Goal: Task Accomplishment & Management: Manage account settings

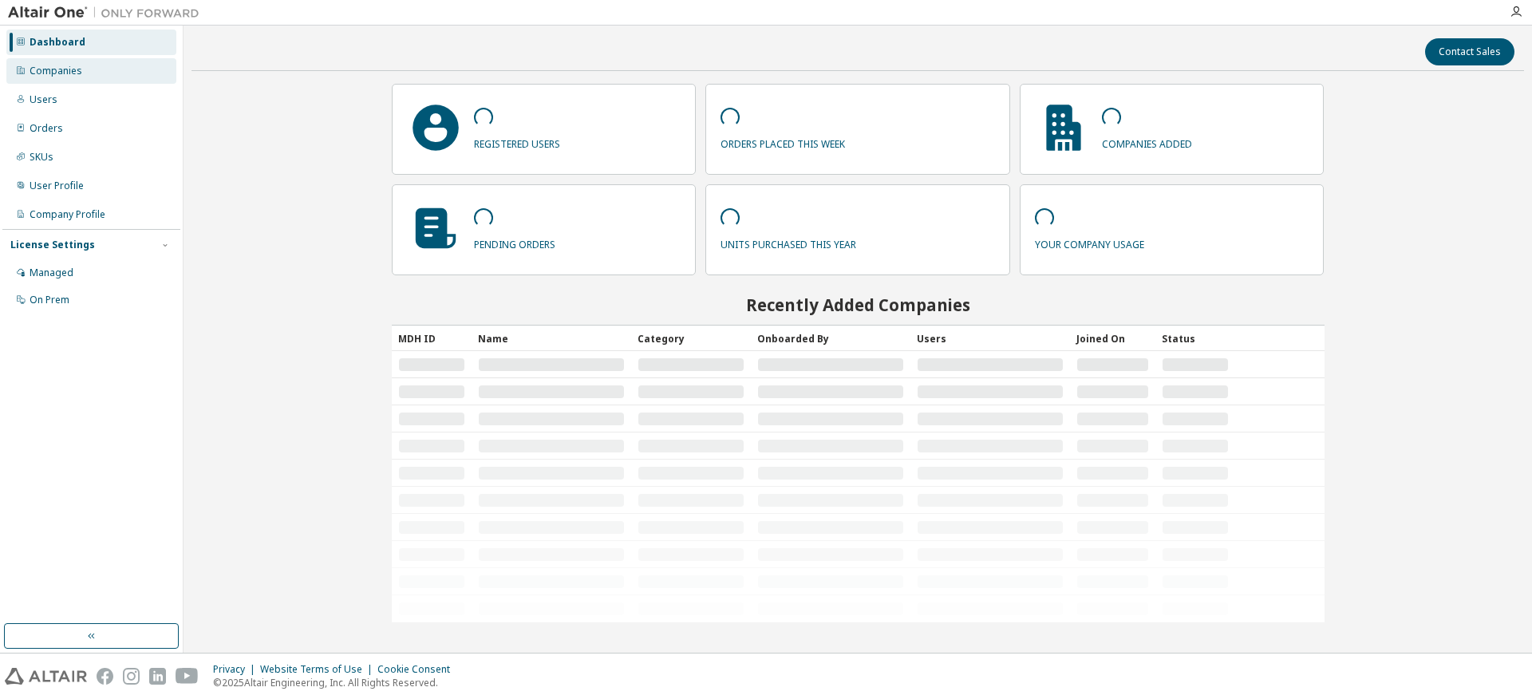
click at [89, 76] on div "Companies" at bounding box center [91, 71] width 170 height 26
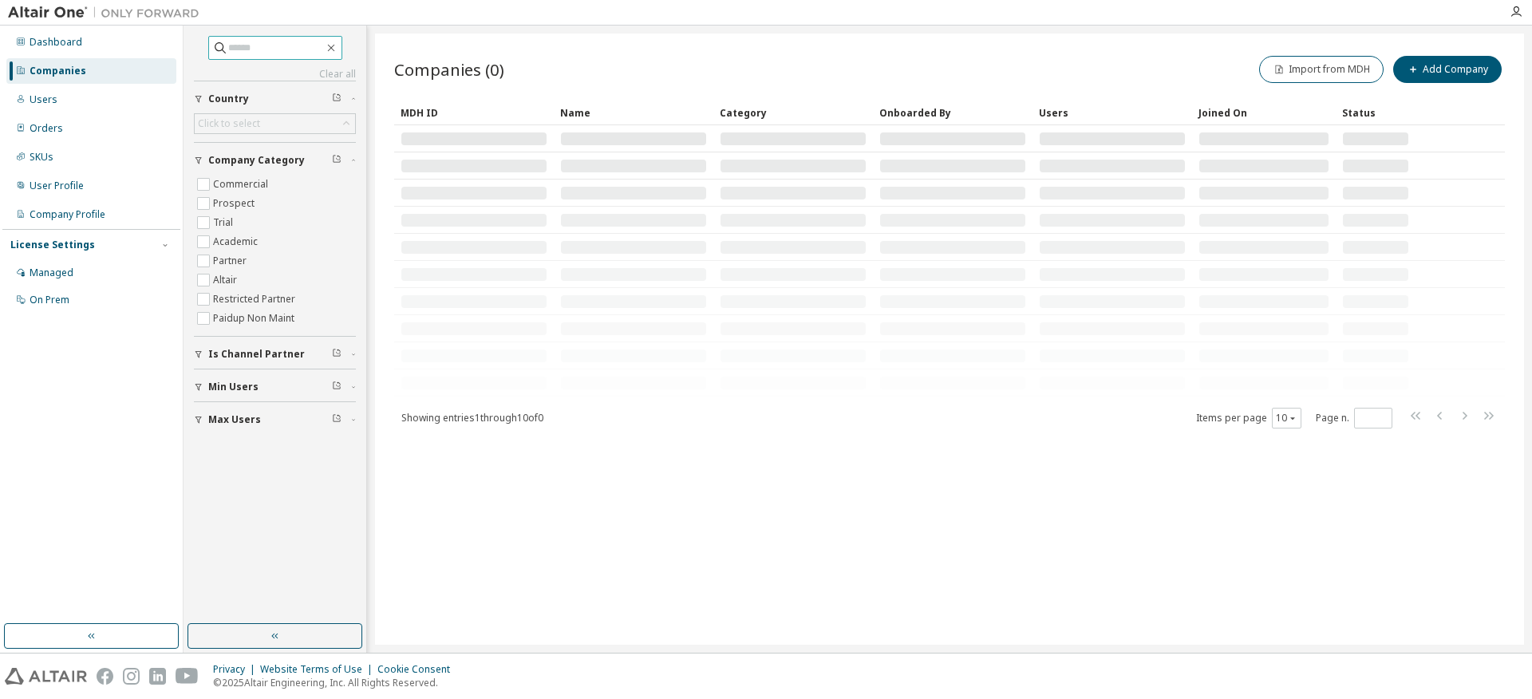
click at [239, 45] on input "text" at bounding box center [276, 48] width 96 height 16
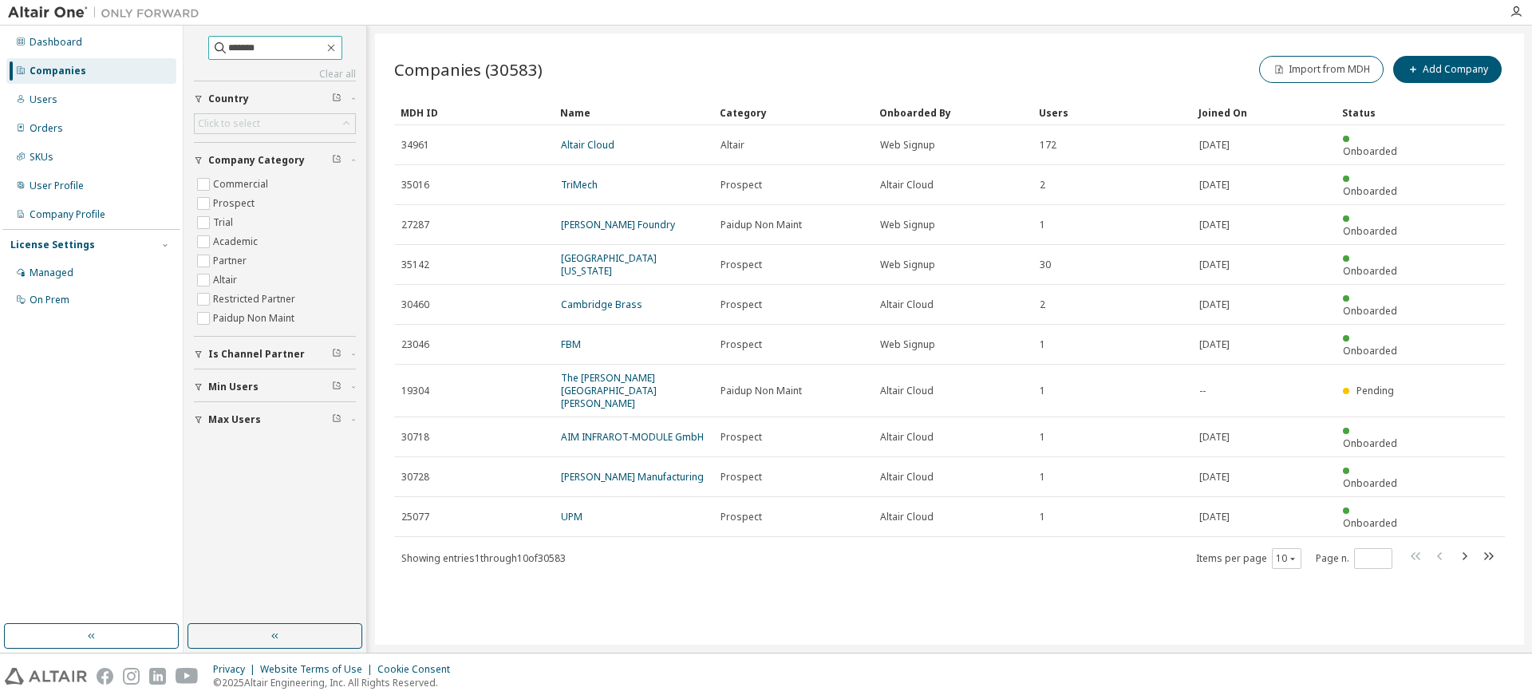
type input "*******"
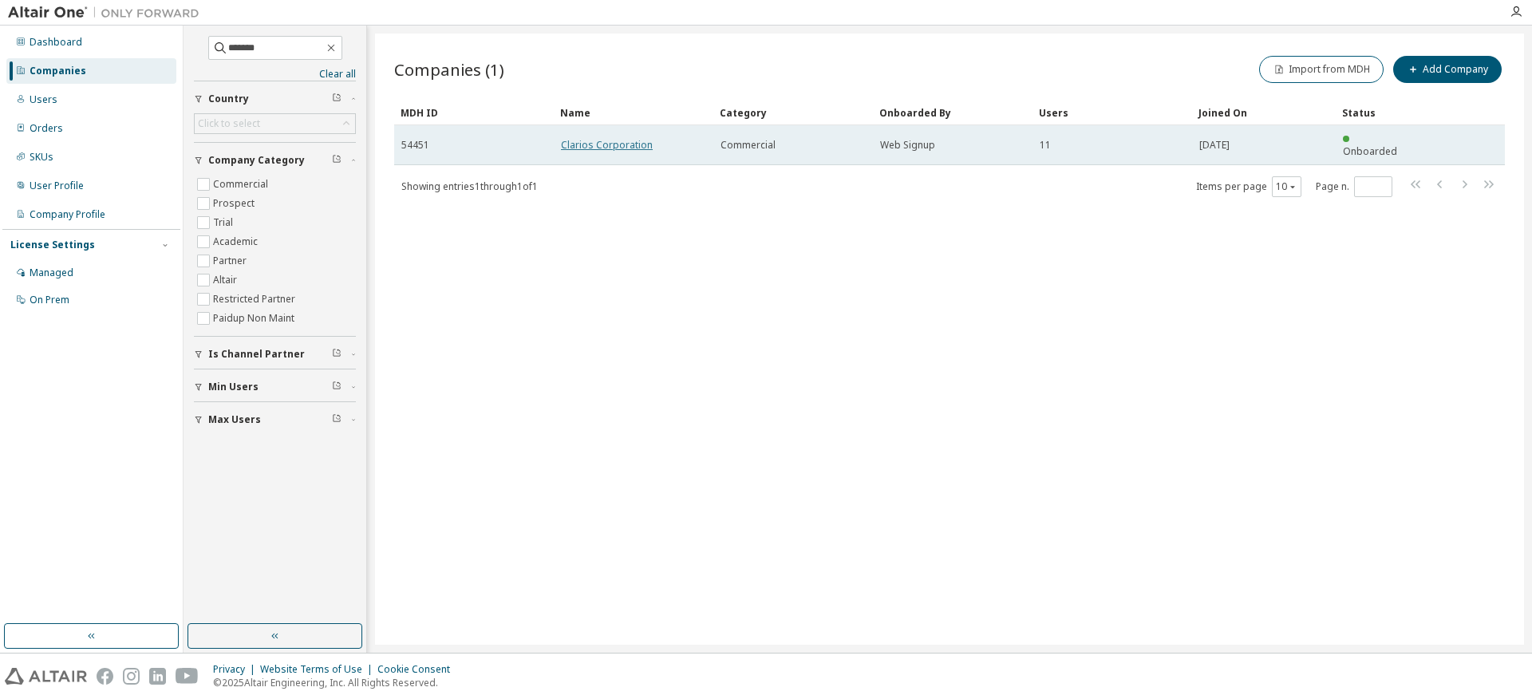
click at [619, 138] on link "Clarios Corporation" at bounding box center [607, 145] width 92 height 14
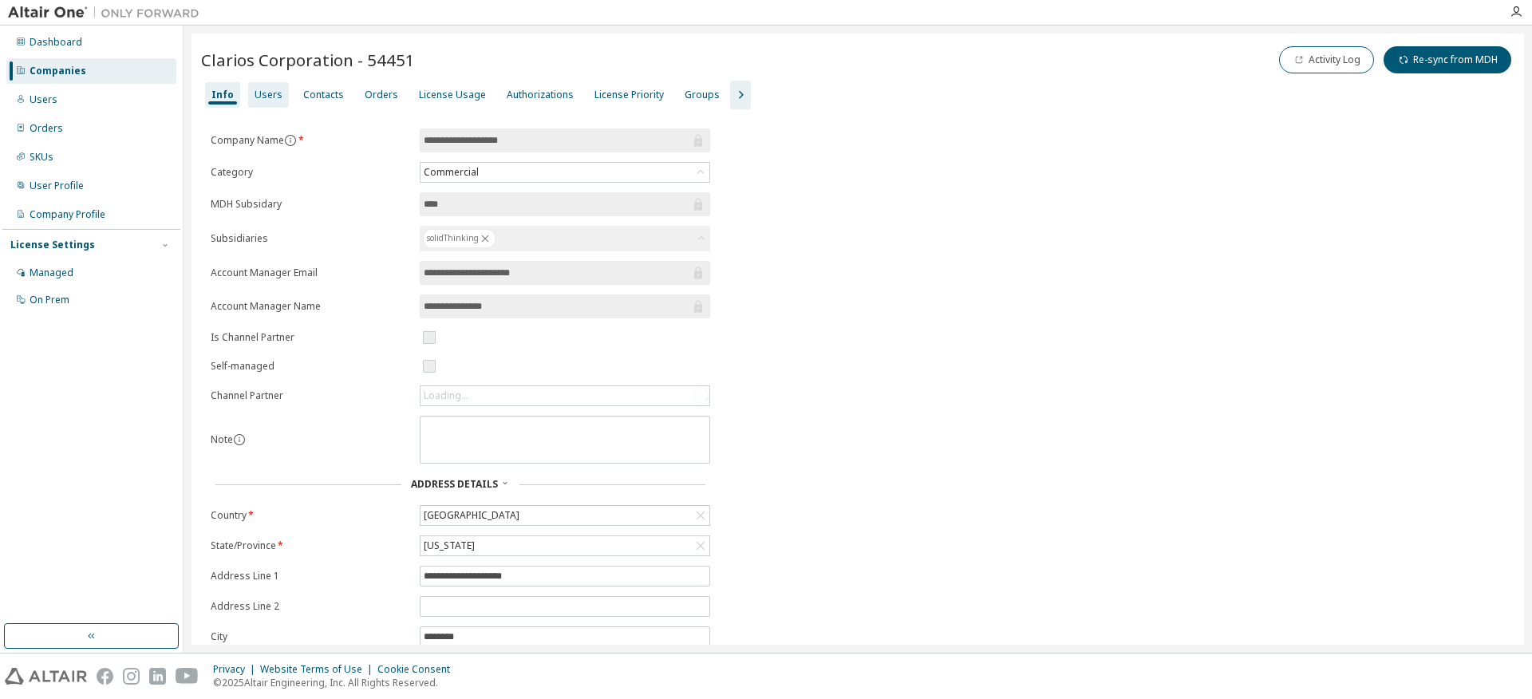
click at [280, 105] on div "Users" at bounding box center [268, 95] width 41 height 26
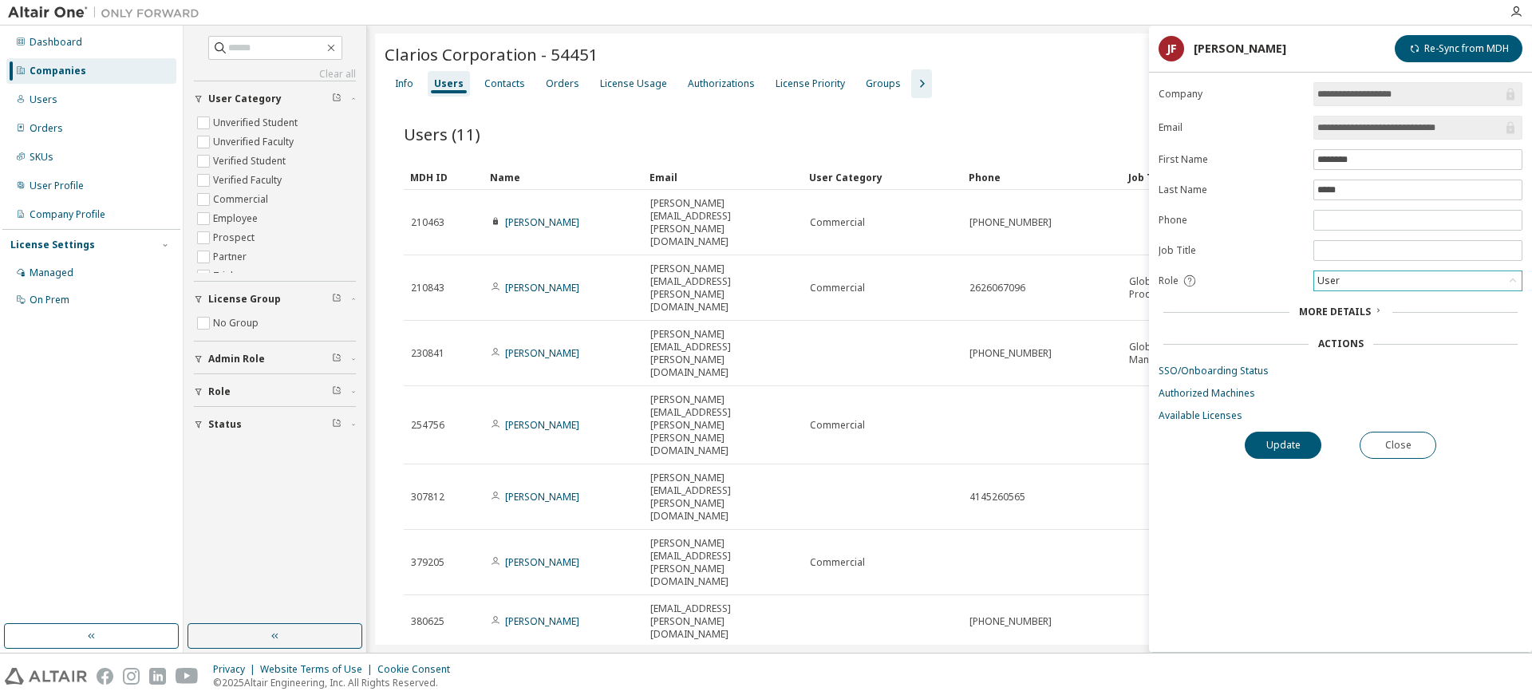
click at [1353, 288] on div "User" at bounding box center [1417, 280] width 207 height 19
click at [1348, 318] on li "Owner" at bounding box center [1418, 322] width 204 height 21
click at [1277, 444] on button "Update" at bounding box center [1283, 445] width 77 height 27
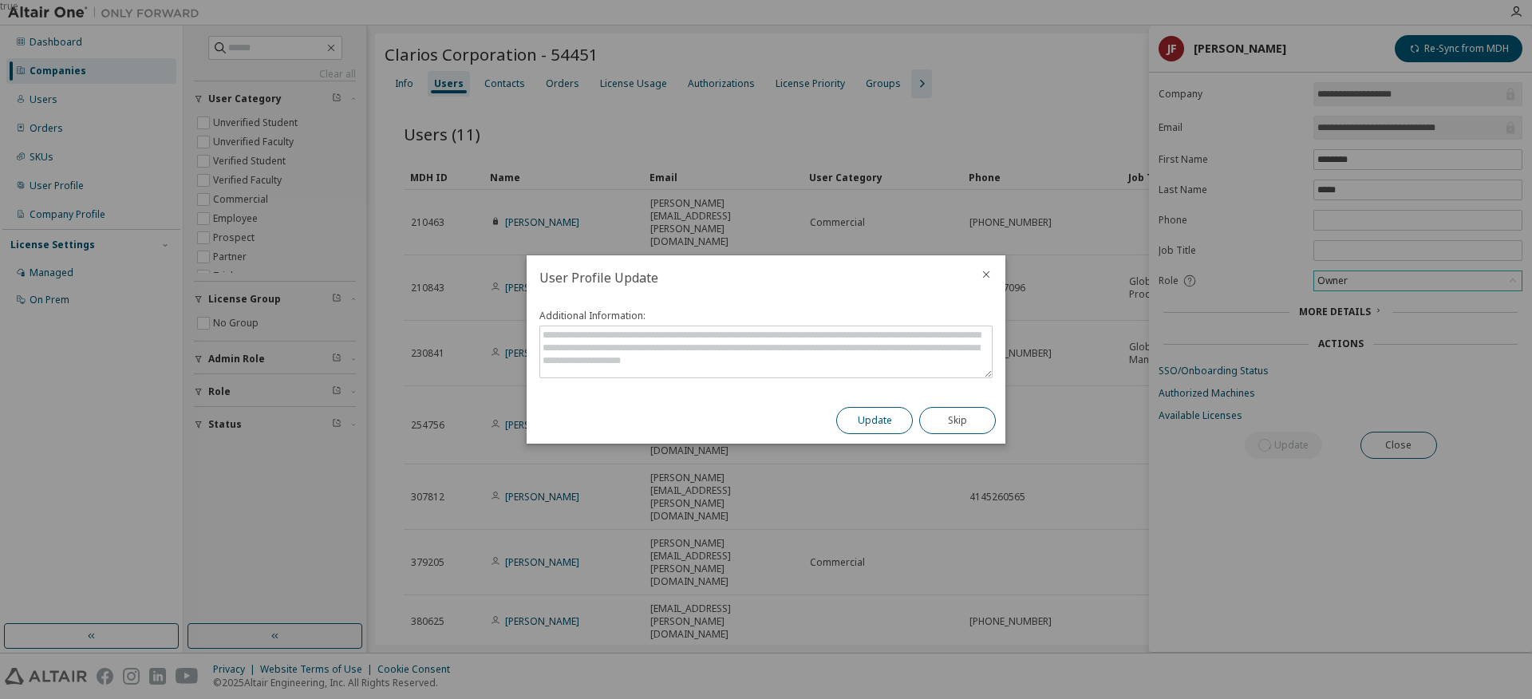
click at [859, 422] on button "Update" at bounding box center [874, 420] width 77 height 27
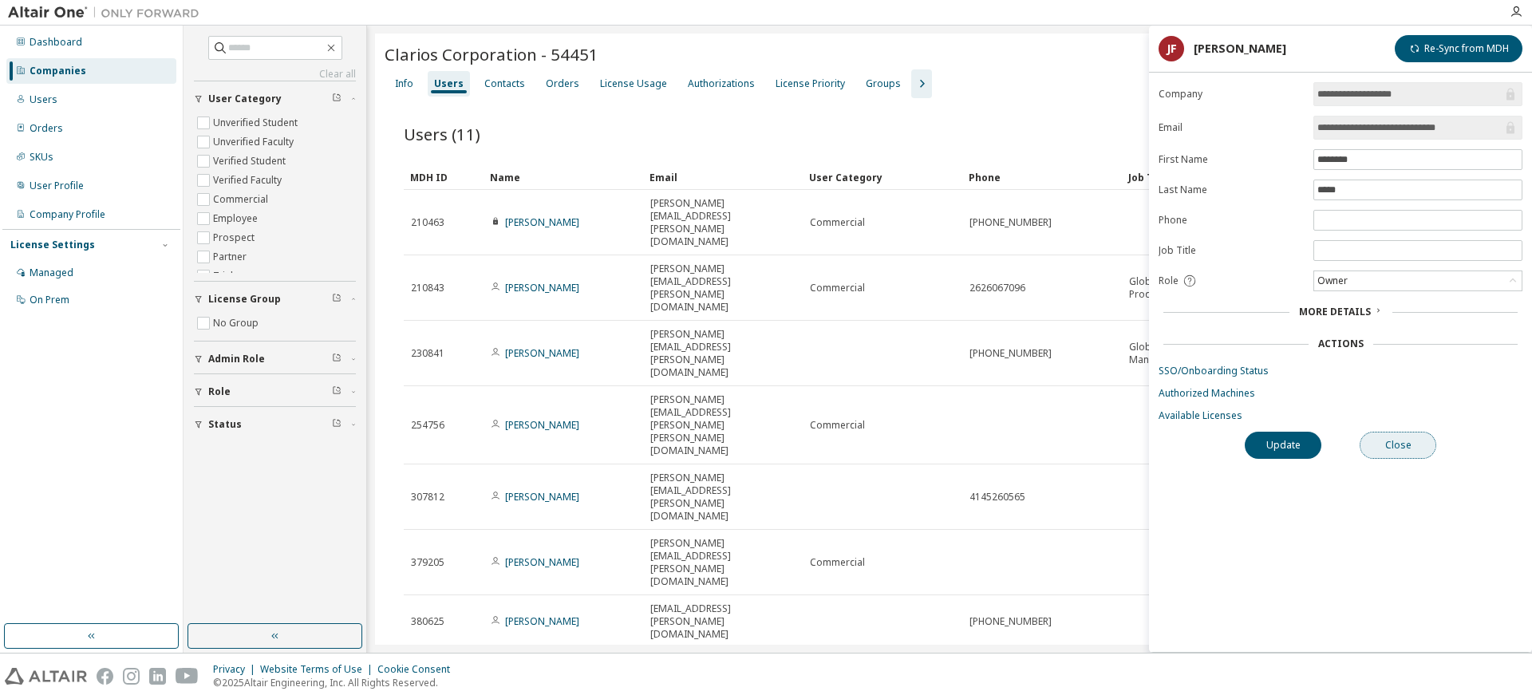
click at [1407, 451] on button "Close" at bounding box center [1398, 445] width 77 height 27
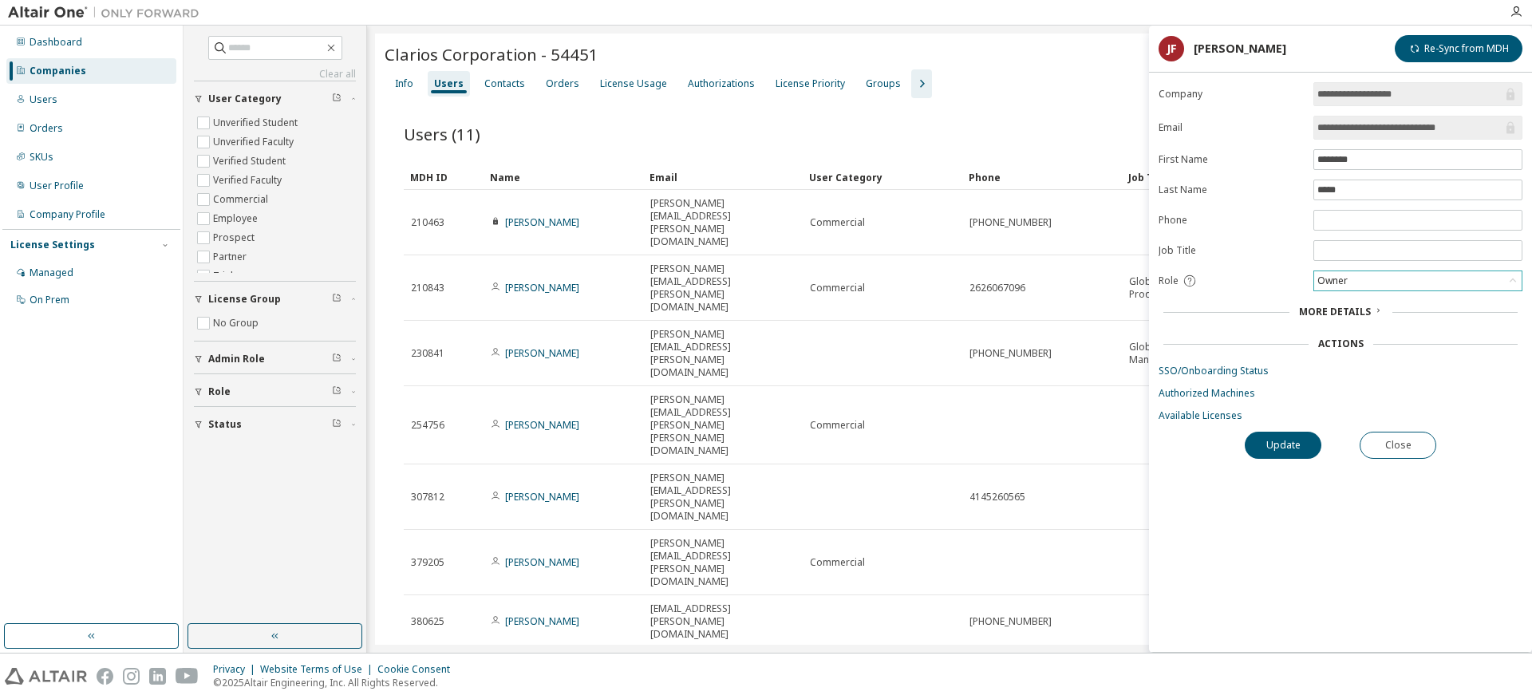
click at [1334, 277] on div "Owner" at bounding box center [1332, 281] width 35 height 18
click at [1334, 302] on li "Admin" at bounding box center [1418, 301] width 204 height 21
click at [1283, 440] on button "Update" at bounding box center [1283, 445] width 77 height 27
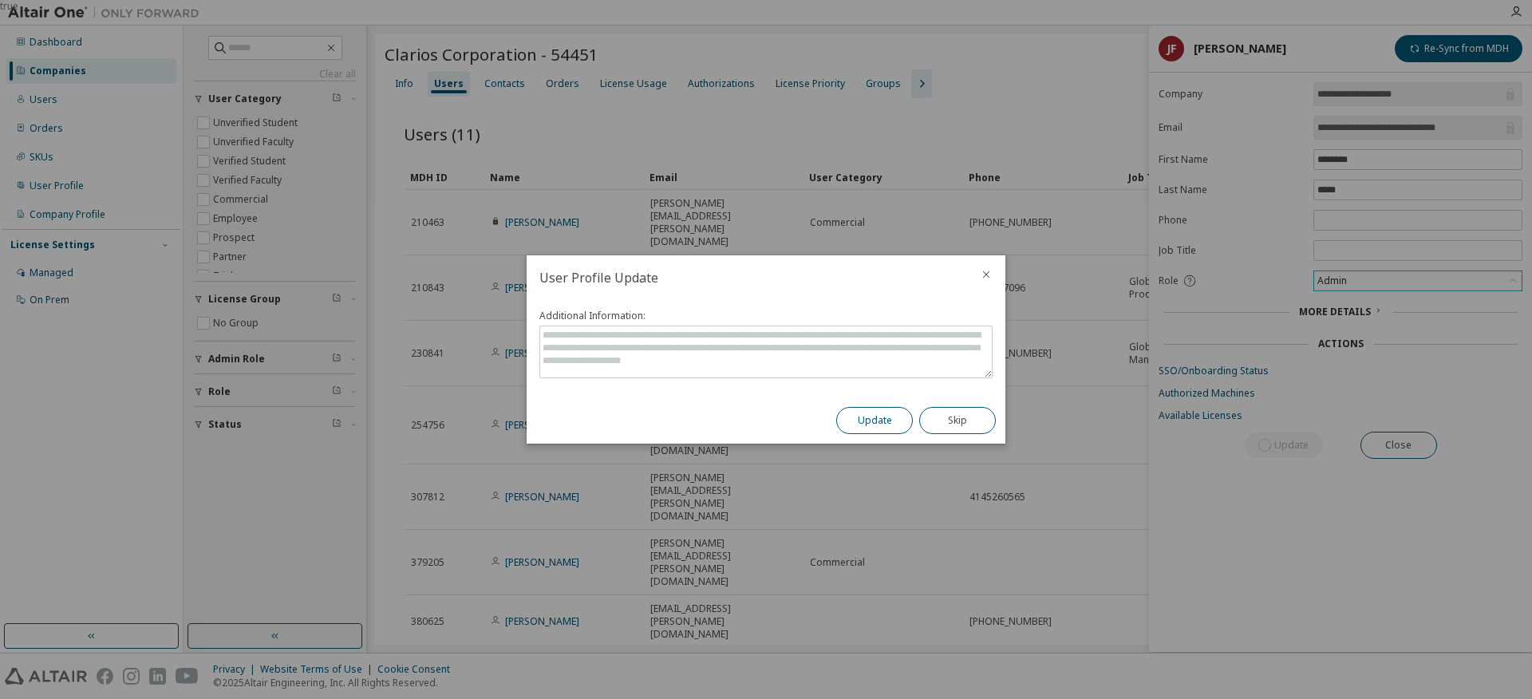
click at [865, 421] on button "Update" at bounding box center [874, 420] width 77 height 27
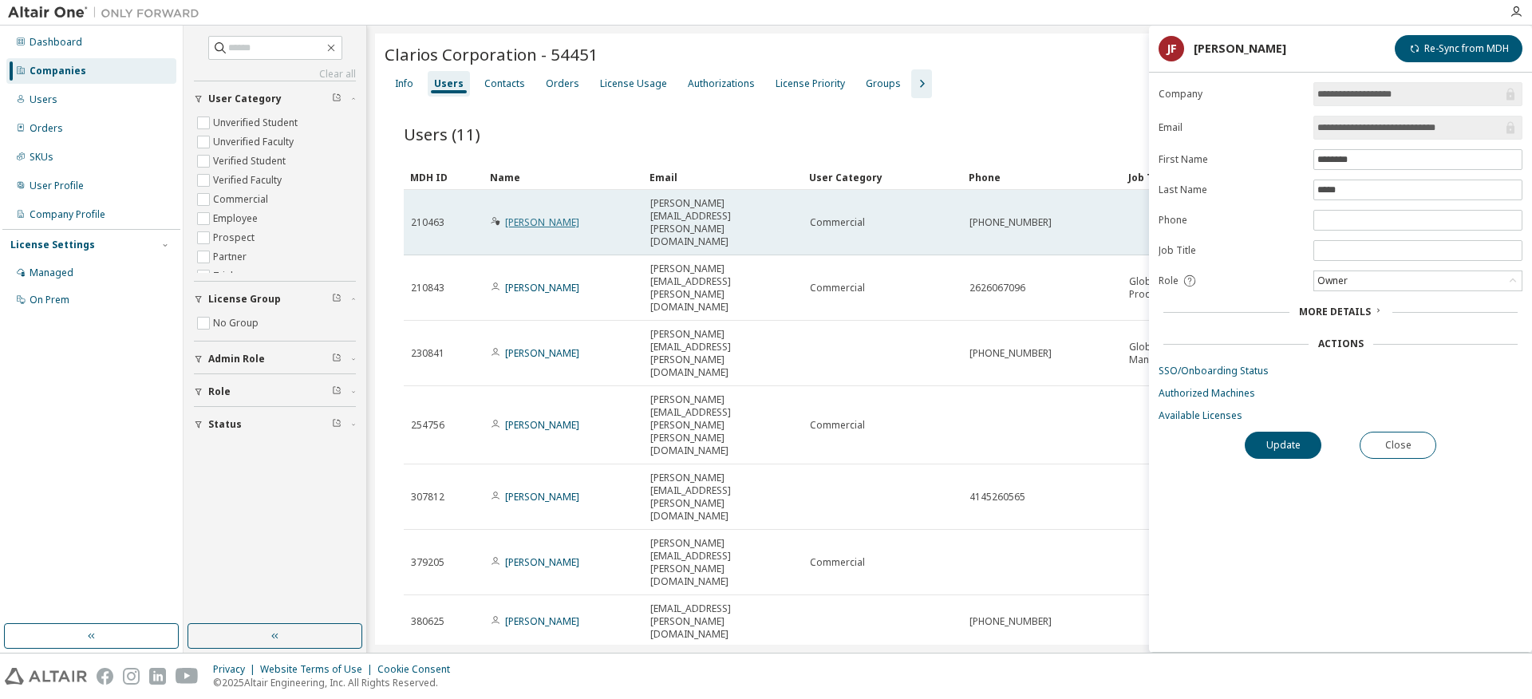
click at [563, 215] on link "[PERSON_NAME]" at bounding box center [542, 222] width 74 height 14
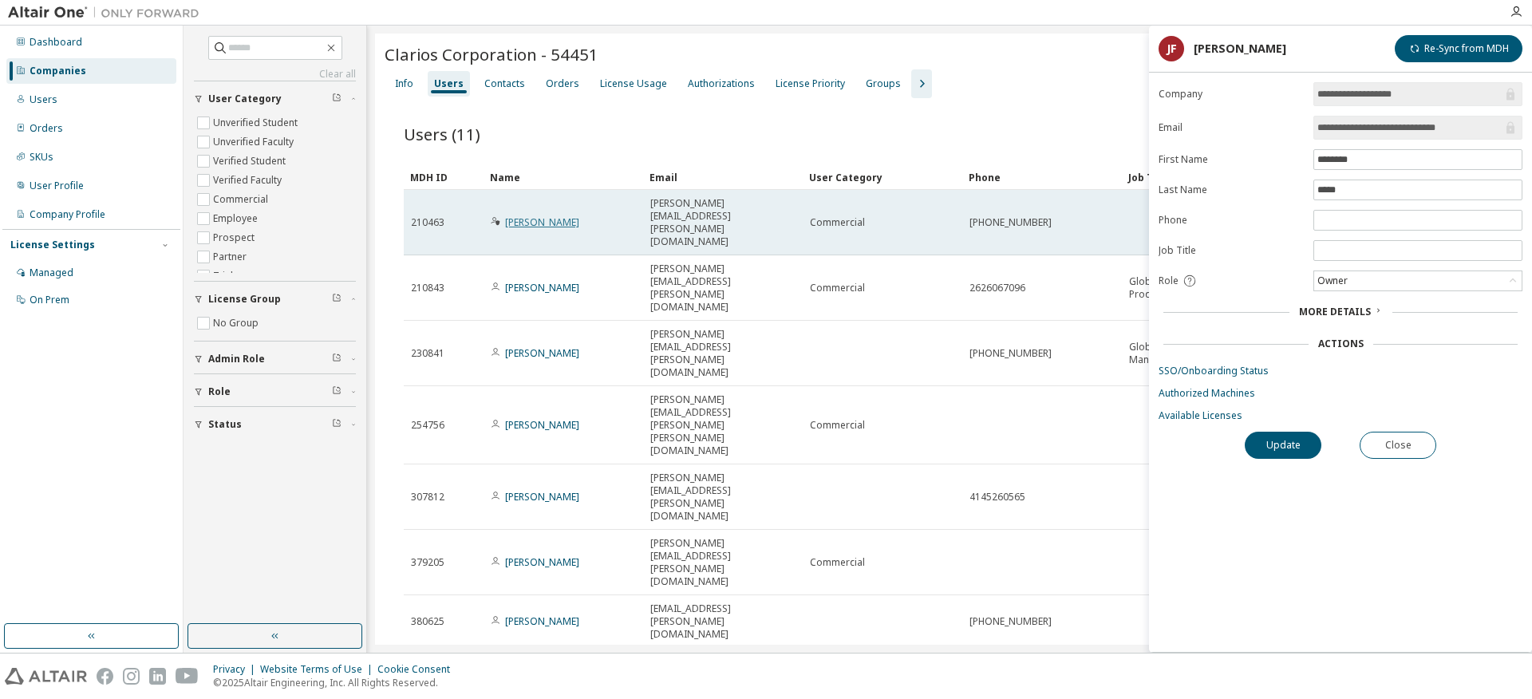
click at [547, 215] on link "Andrew Graceffa" at bounding box center [542, 222] width 74 height 14
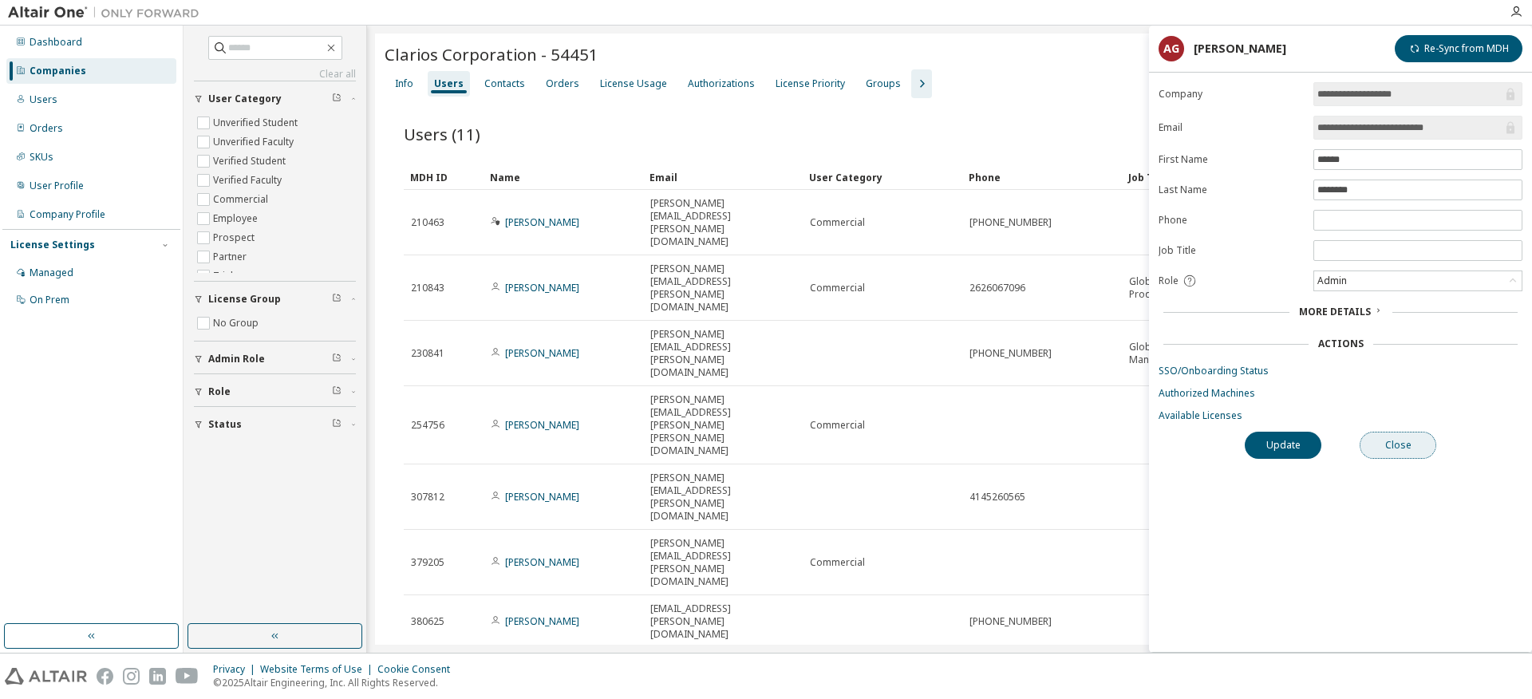
click at [1395, 453] on button "Close" at bounding box center [1398, 445] width 77 height 27
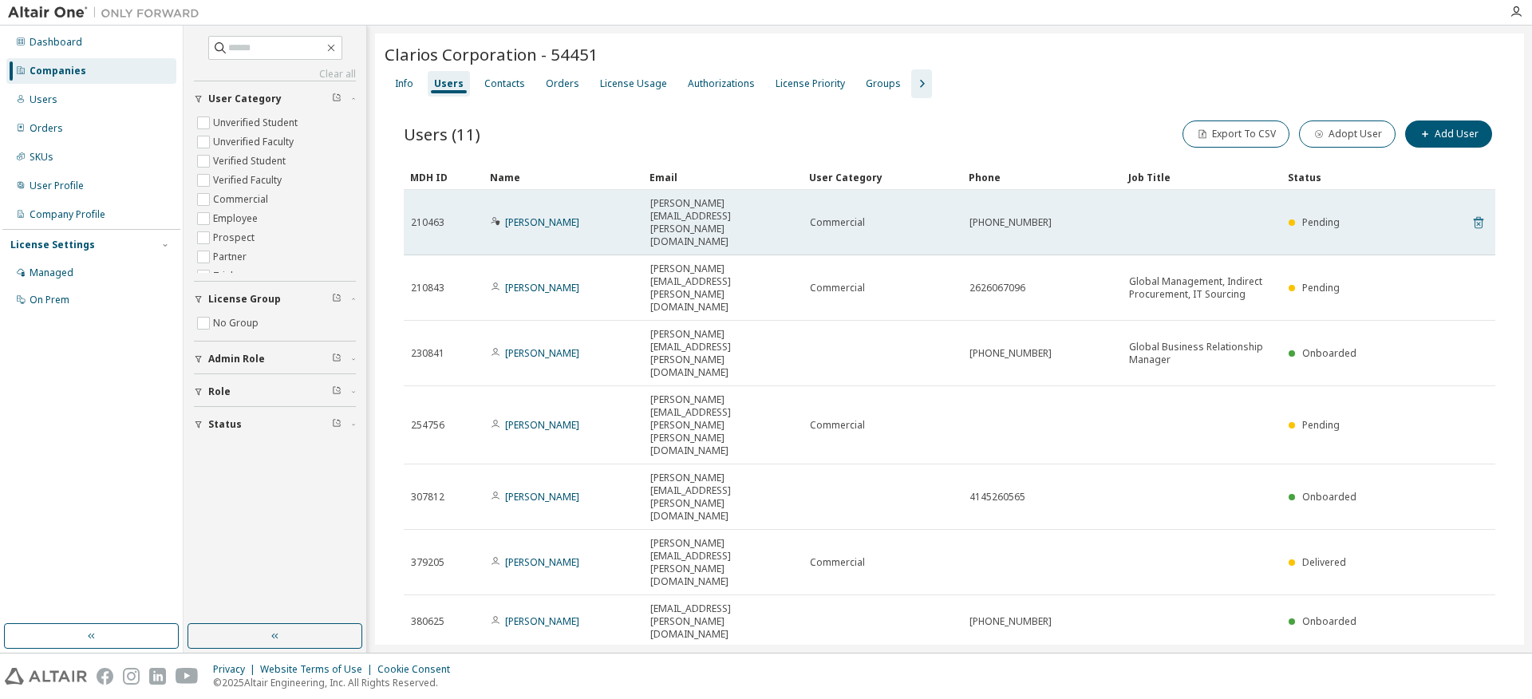
click at [1479, 213] on icon at bounding box center [1478, 222] width 14 height 19
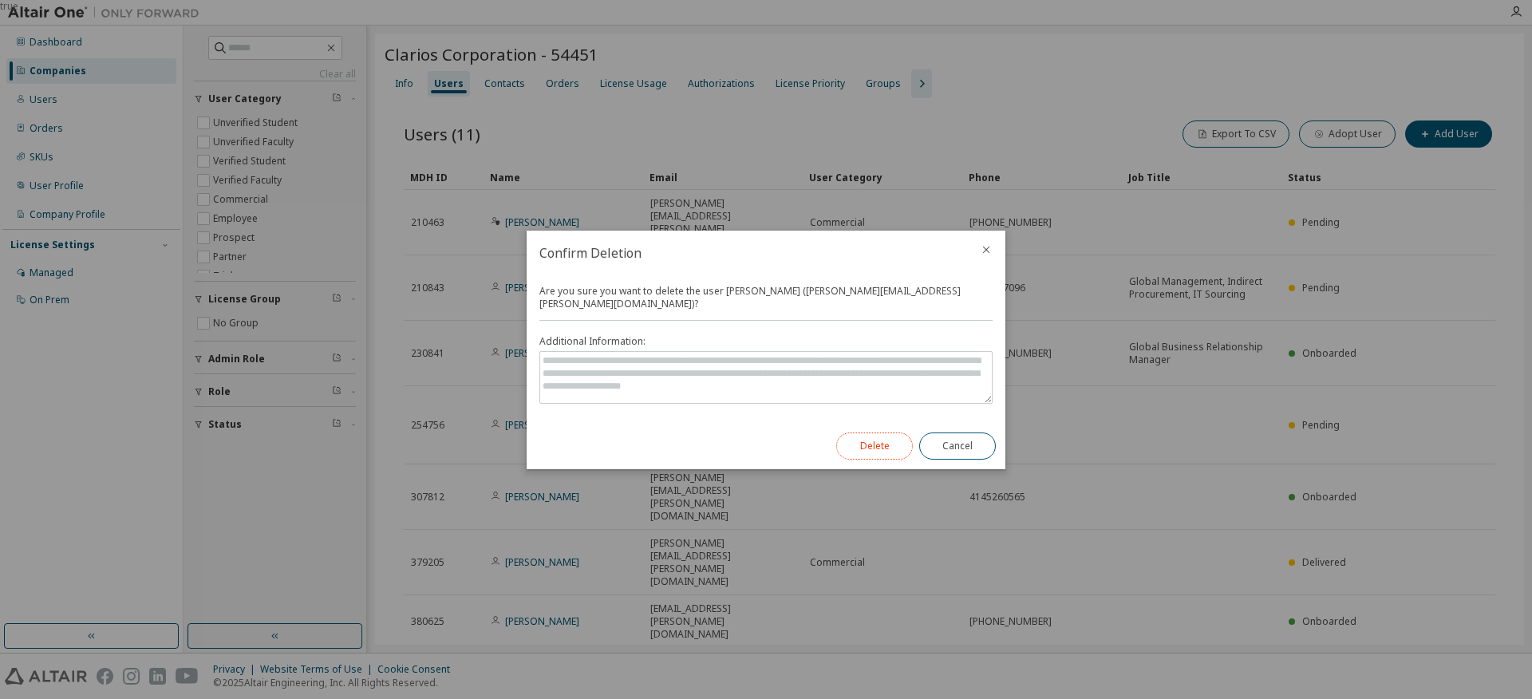
click at [845, 444] on button "Delete" at bounding box center [874, 445] width 77 height 27
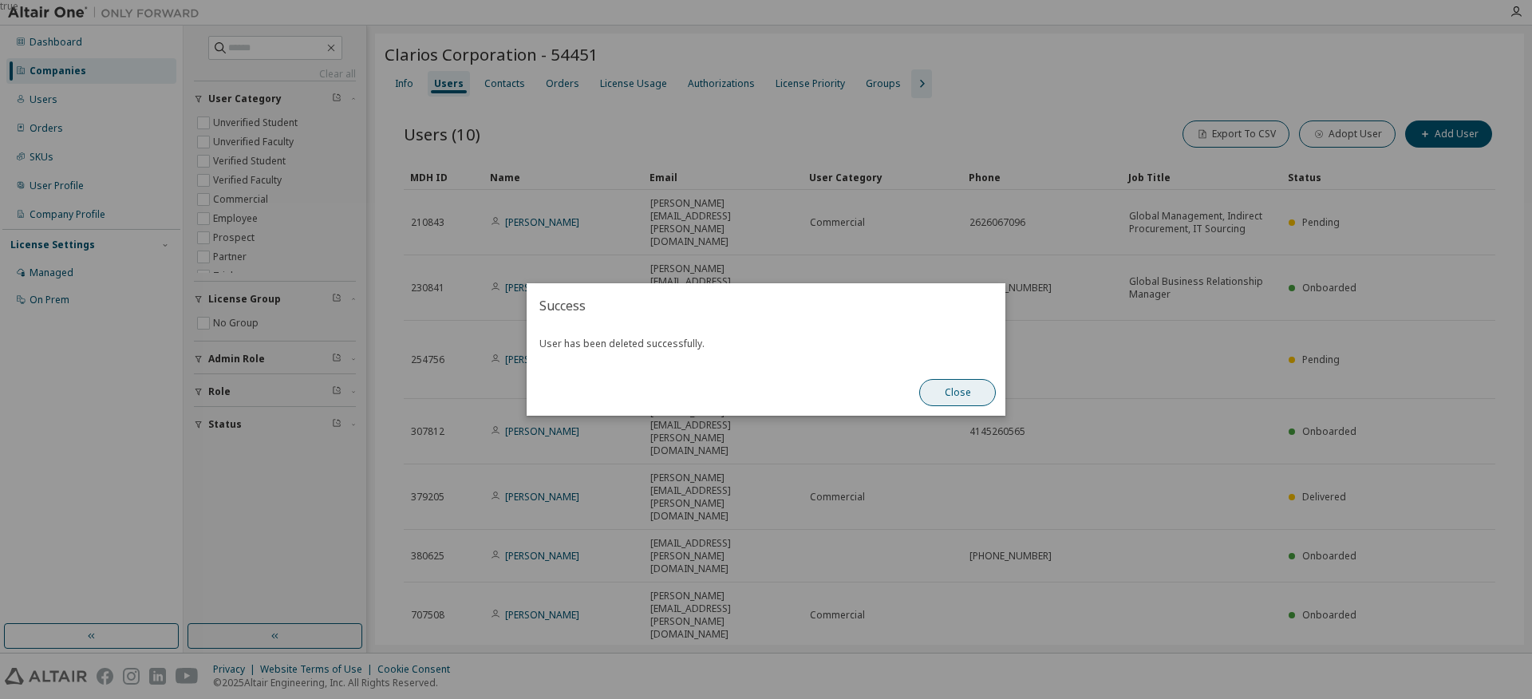
click at [952, 401] on button "Close" at bounding box center [957, 392] width 77 height 27
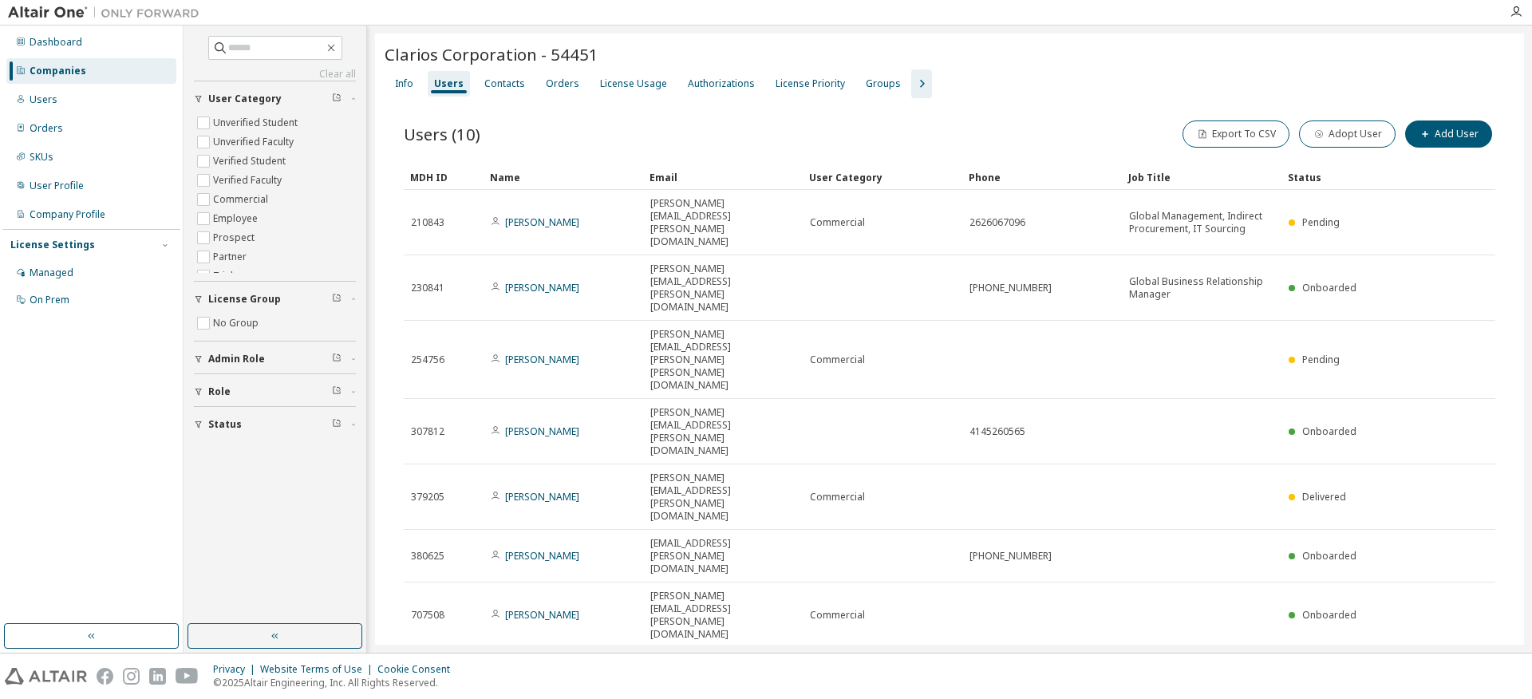
click at [534, 680] on link "Jennifer Fleck" at bounding box center [542, 687] width 74 height 14
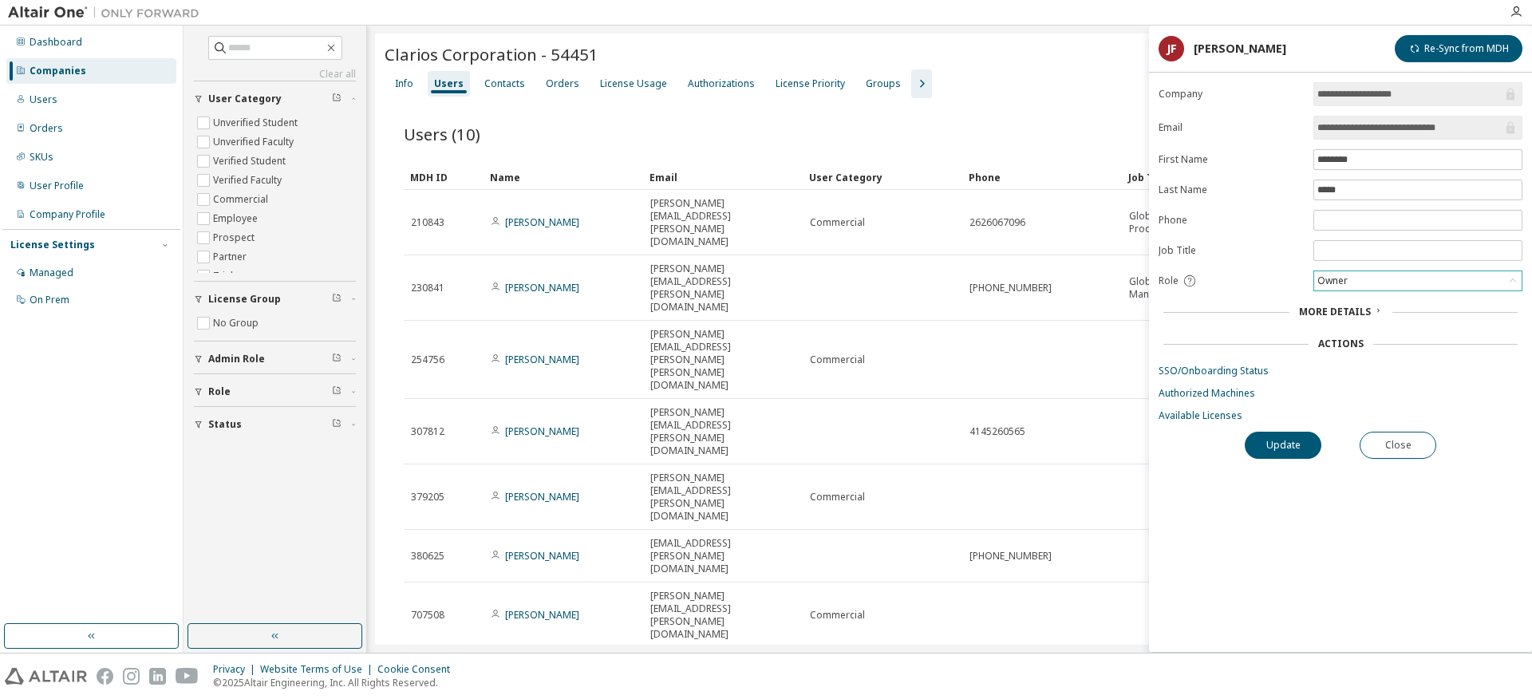
click at [1374, 285] on div "Owner" at bounding box center [1417, 280] width 207 height 19
click at [1399, 444] on button "Close" at bounding box center [1398, 445] width 77 height 27
